Goal: Find specific page/section: Find specific page/section

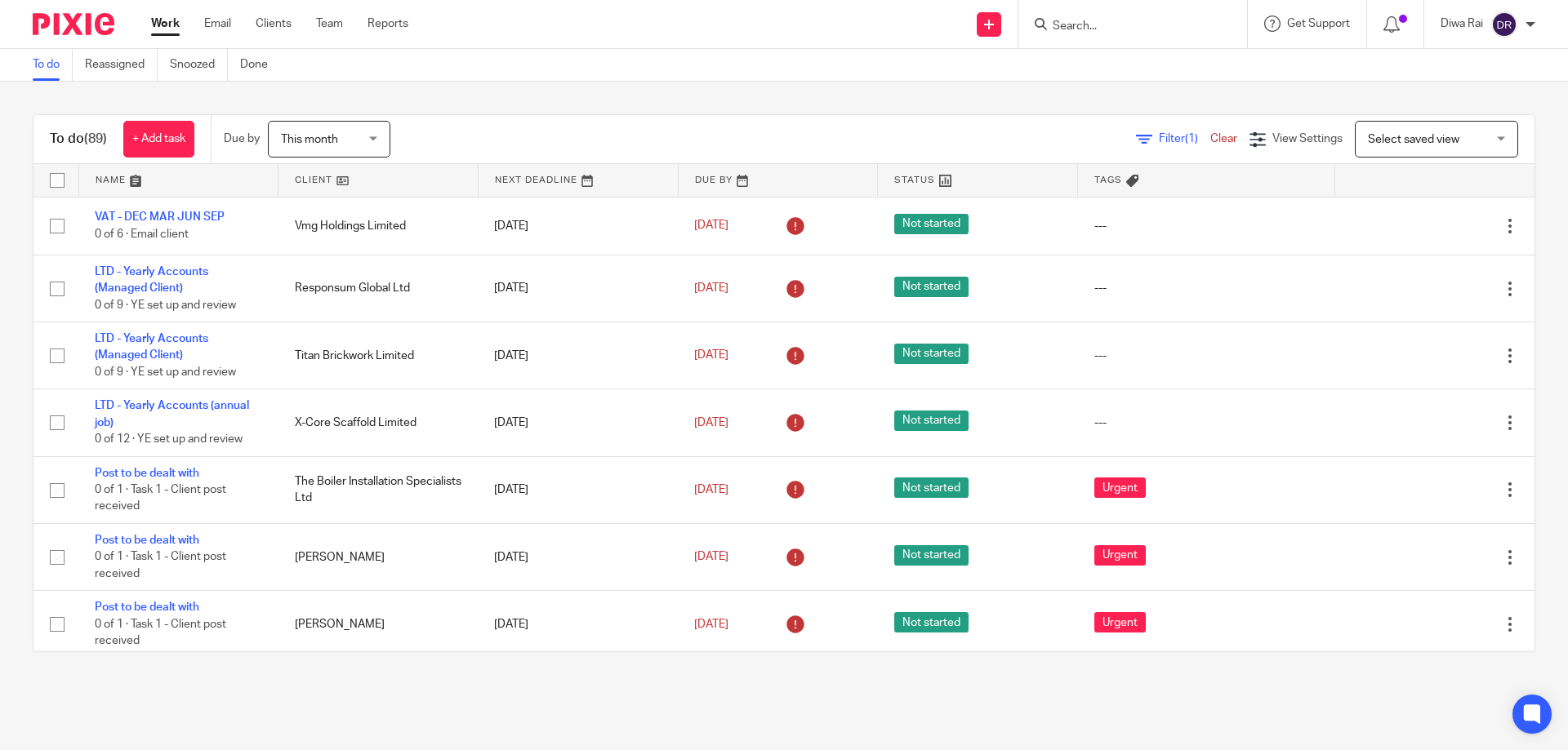
click at [1092, 14] on form at bounding box center [1138, 23] width 174 height 21
click at [1086, 22] on input "Search" at bounding box center [1124, 26] width 147 height 15
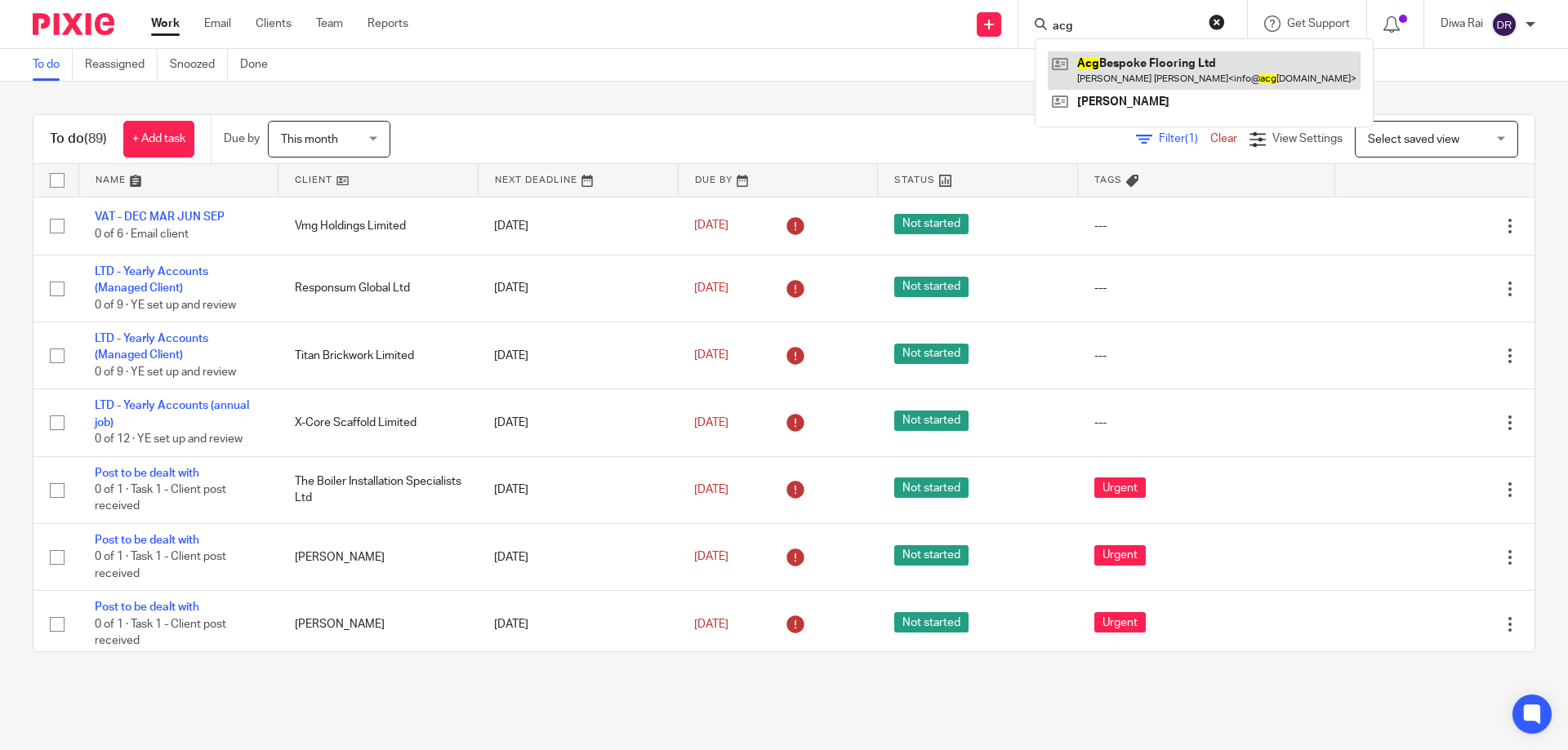
type input "acg"
click at [1155, 81] on link at bounding box center [1204, 70] width 313 height 37
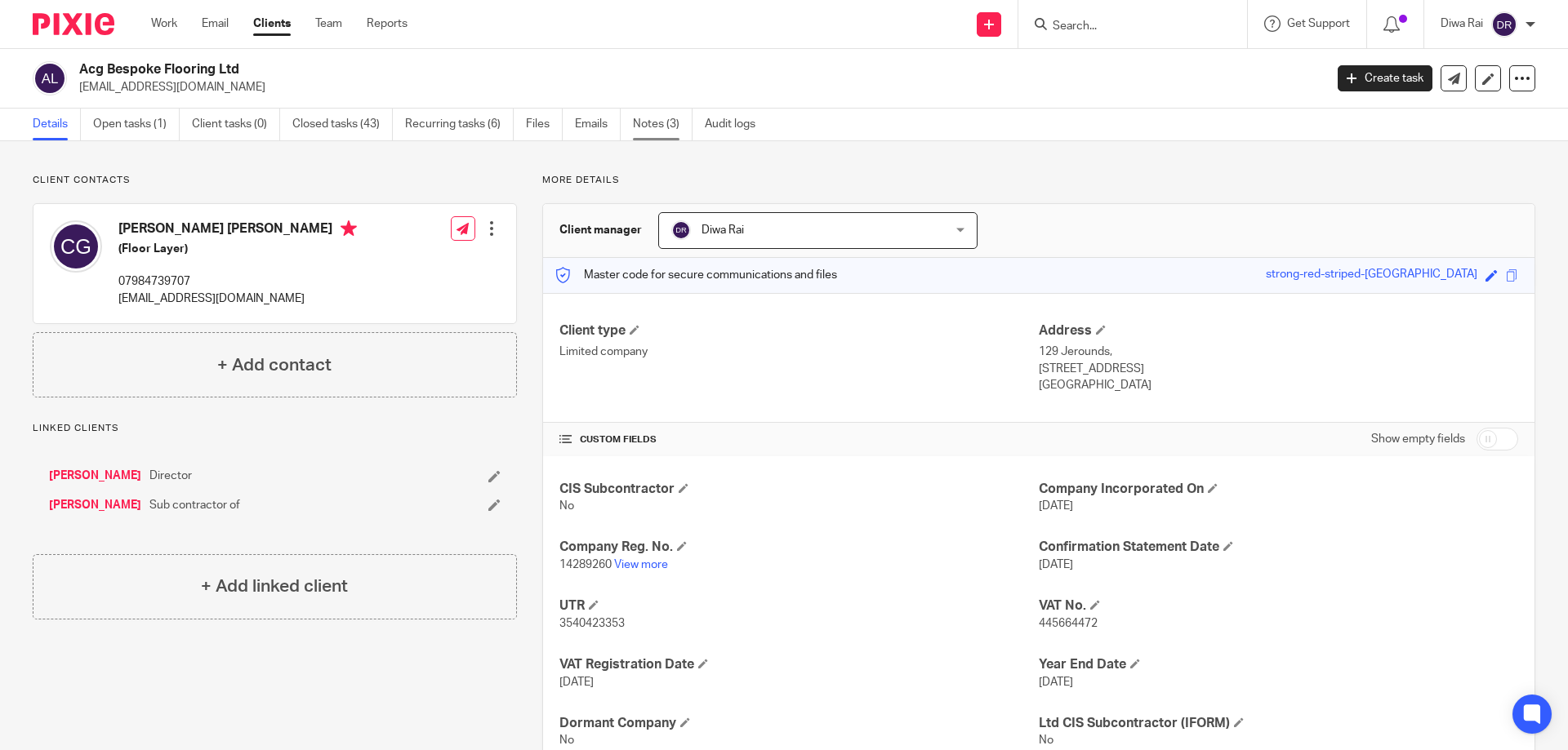
click at [640, 134] on link "Notes (3)" at bounding box center [662, 124] width 60 height 32
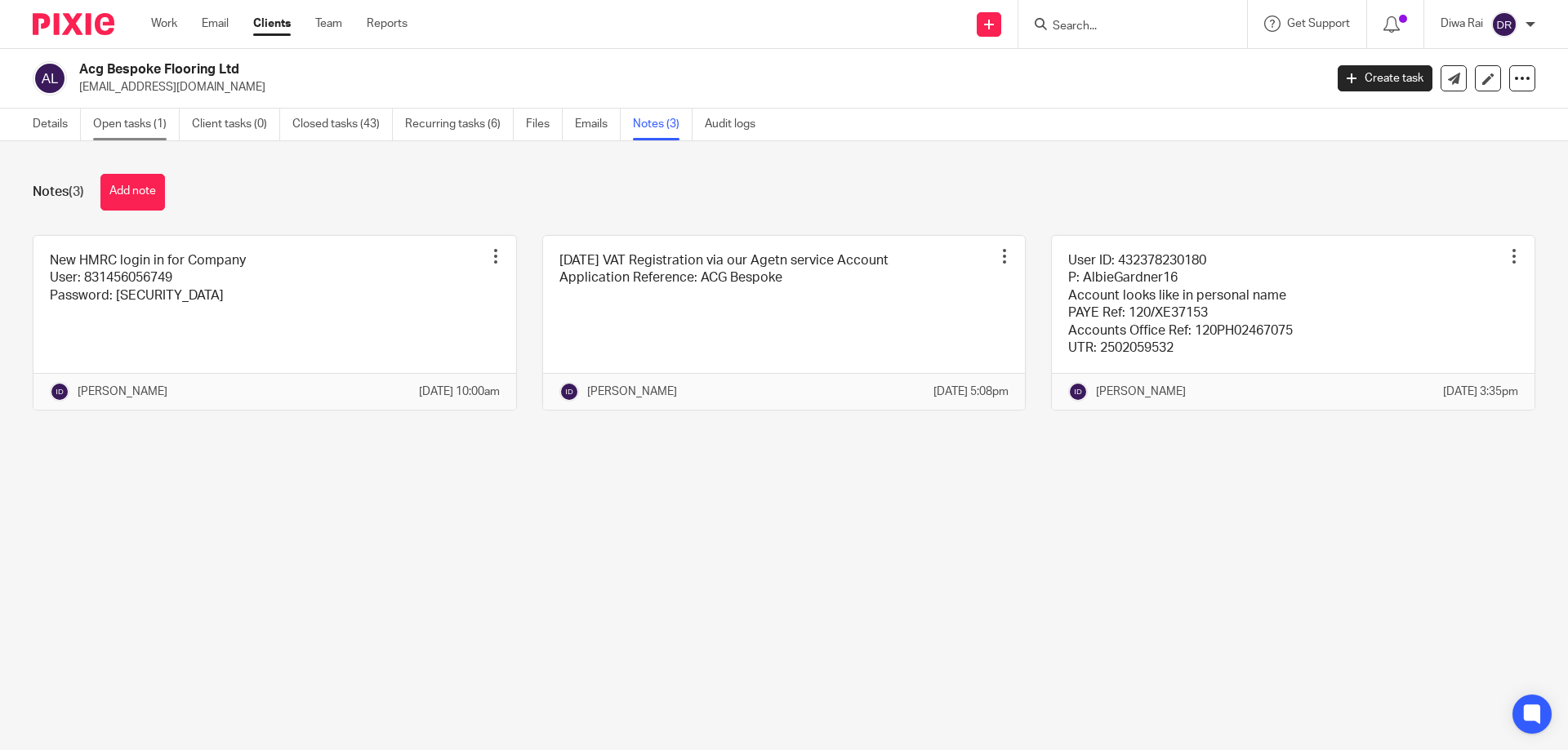
click at [134, 118] on link "Open tasks (1)" at bounding box center [136, 124] width 86 height 32
